Goal: Task Accomplishment & Management: Complete application form

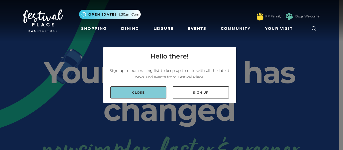
click at [159, 98] on link "Close" at bounding box center [138, 92] width 56 height 12
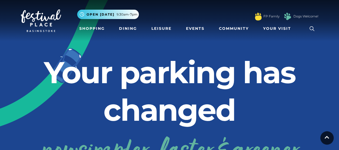
scroll to position [1503, 0]
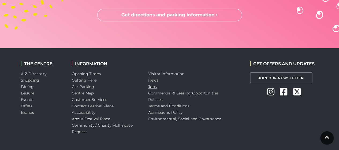
click at [153, 84] on link "Jobs" at bounding box center [152, 86] width 9 height 5
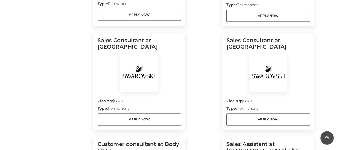
scroll to position [380, 0]
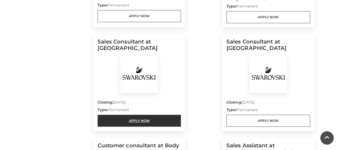
click at [159, 117] on link "Apply Now" at bounding box center [140, 120] width 84 height 12
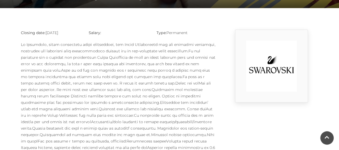
scroll to position [125, 0]
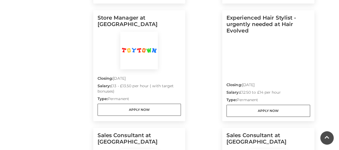
scroll to position [286, 0]
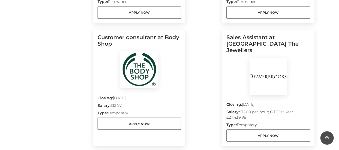
scroll to position [488, 0]
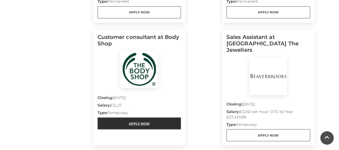
click at [134, 127] on link "Apply Now" at bounding box center [140, 123] width 84 height 12
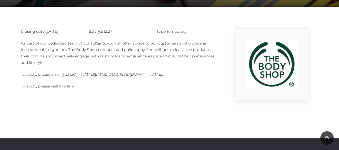
scroll to position [120, 0]
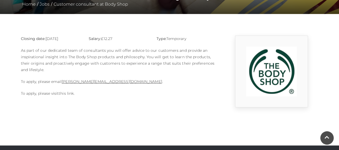
click at [63, 94] on link "this link" at bounding box center [66, 93] width 15 height 5
